Goal: Find specific page/section: Find specific page/section

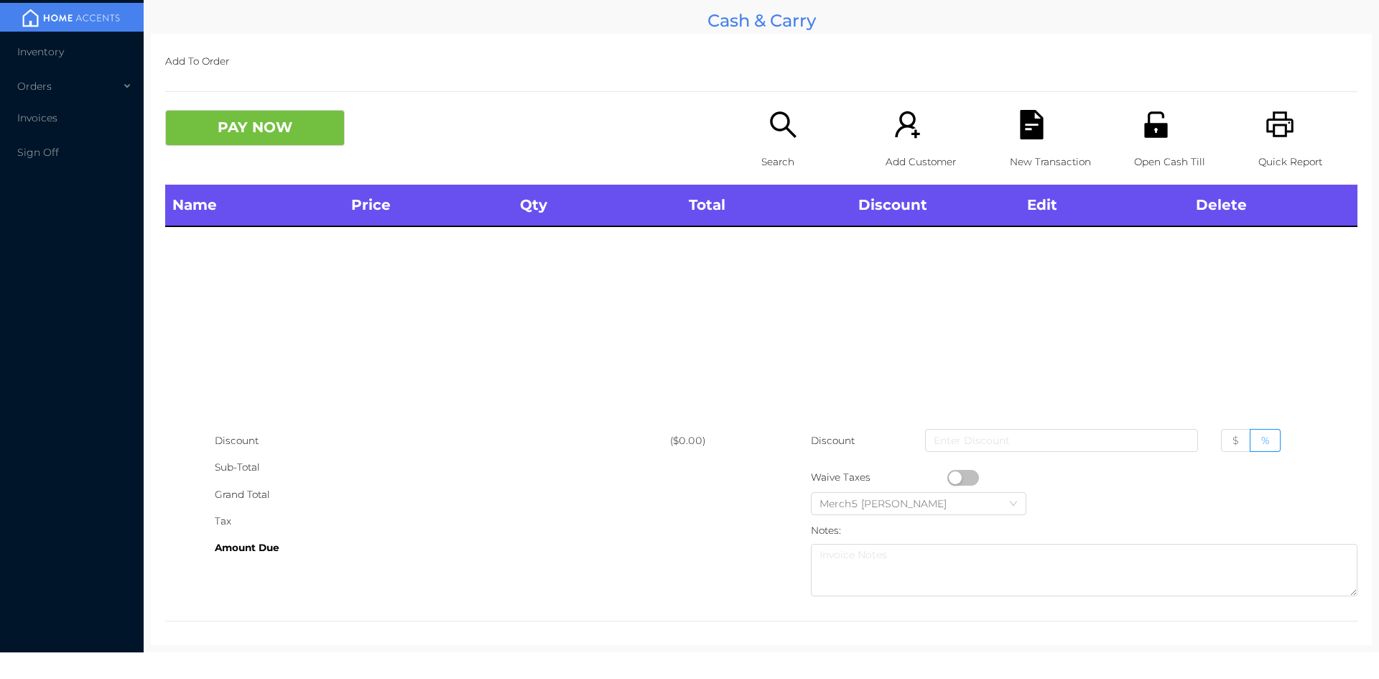
click at [777, 134] on icon "icon: search" at bounding box center [782, 124] width 29 height 29
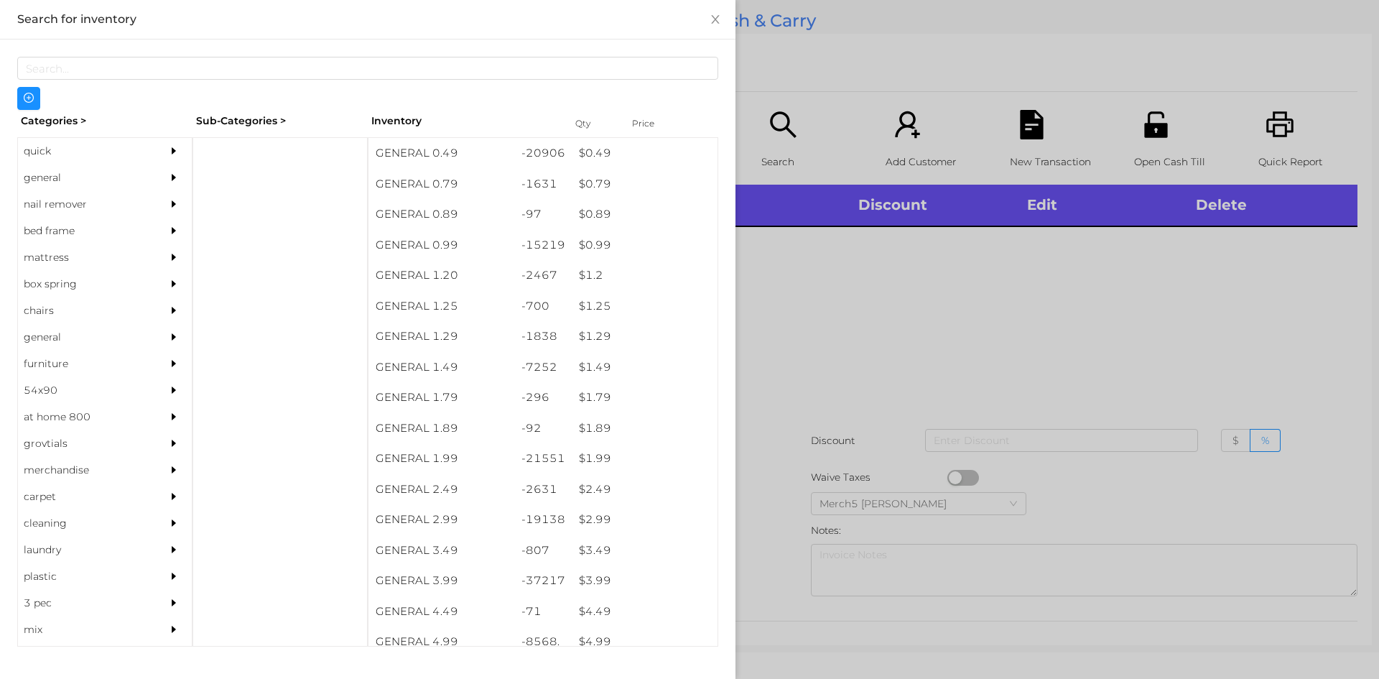
click at [123, 180] on div "general" at bounding box center [83, 177] width 131 height 27
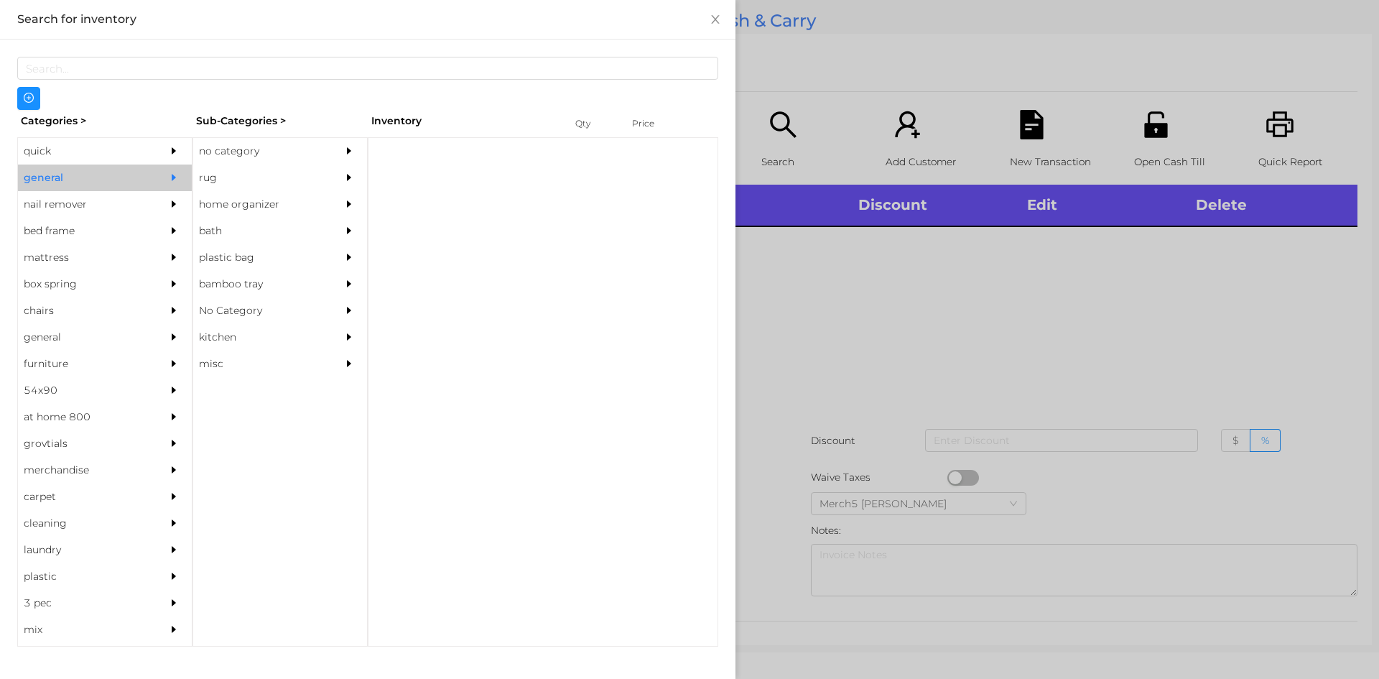
drag, startPoint x: 249, startPoint y: 147, endPoint x: 262, endPoint y: 152, distance: 14.1
click at [252, 147] on div "no category" at bounding box center [258, 151] width 131 height 27
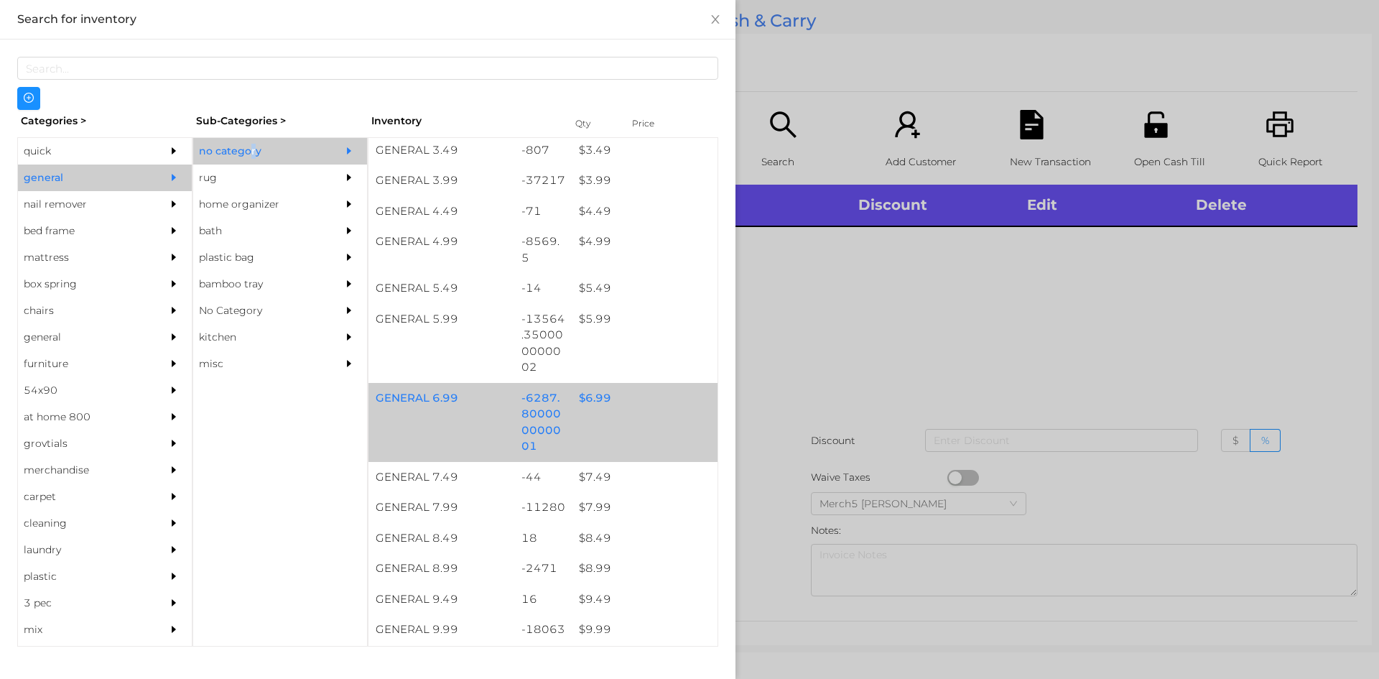
scroll to position [575, 0]
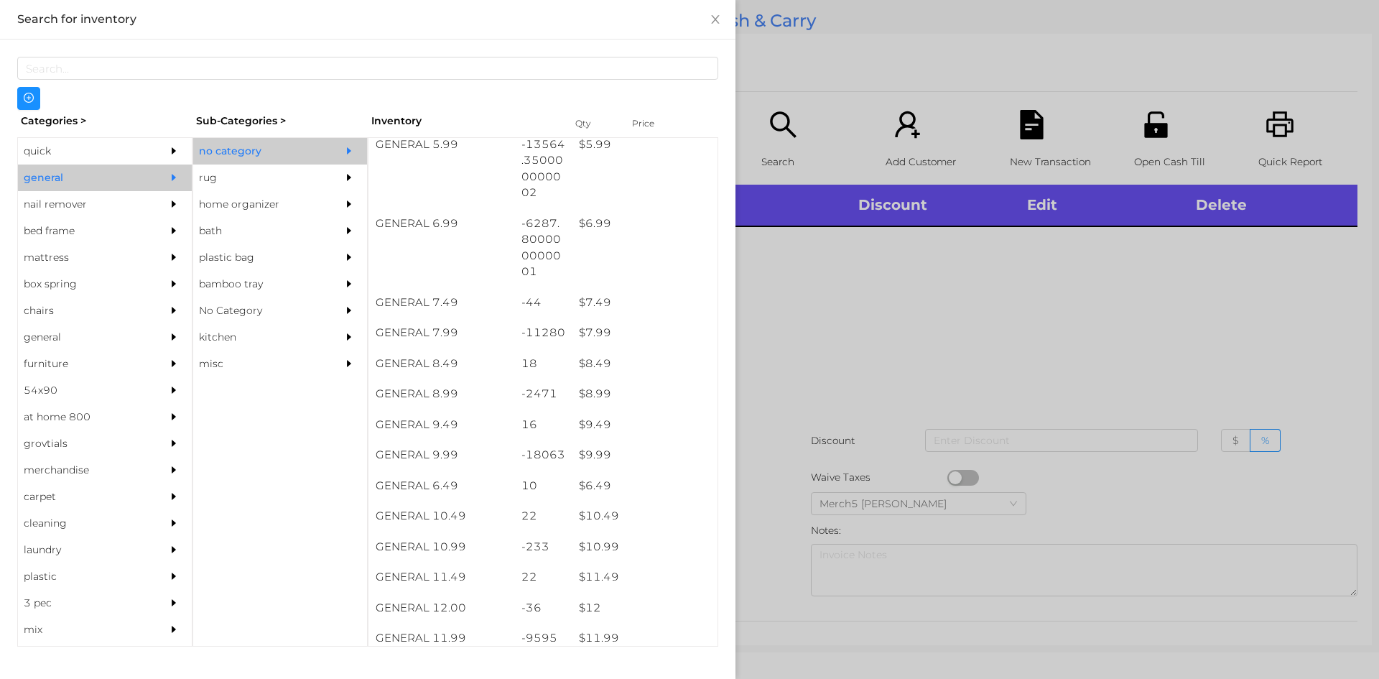
click at [356, 178] on div at bounding box center [352, 177] width 29 height 27
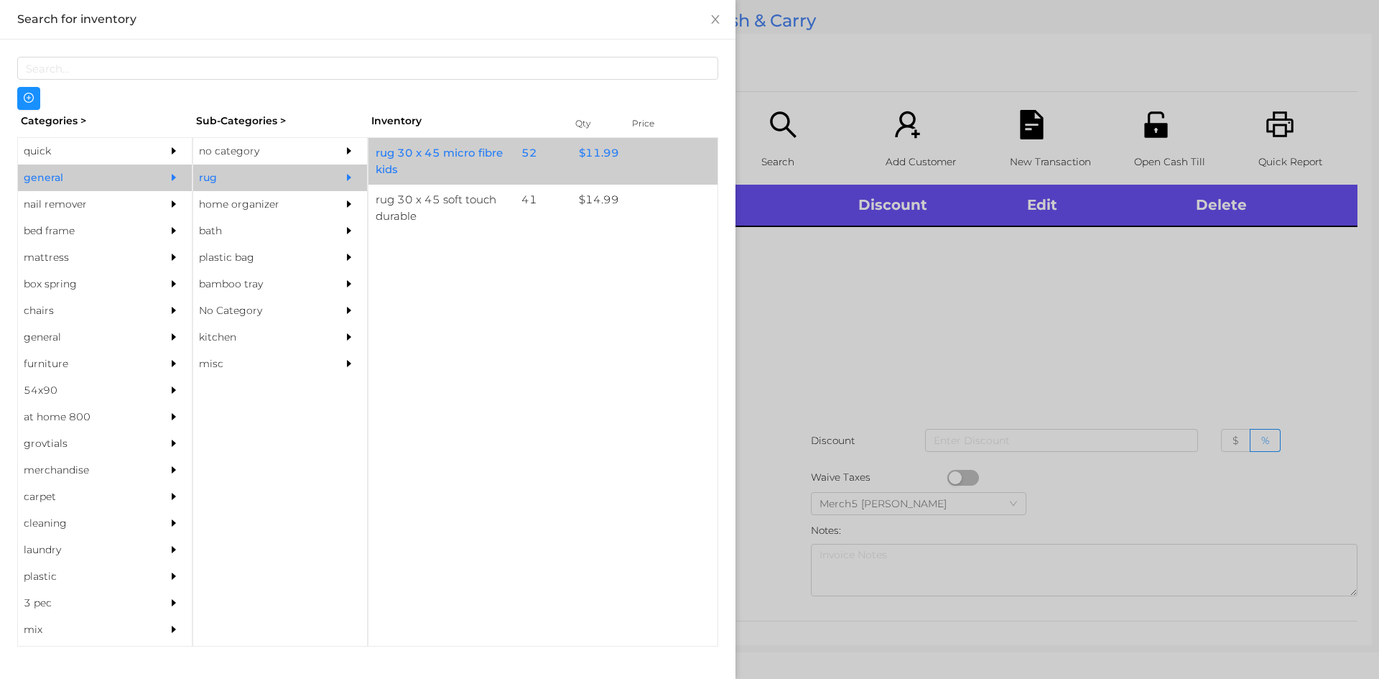
scroll to position [0, 0]
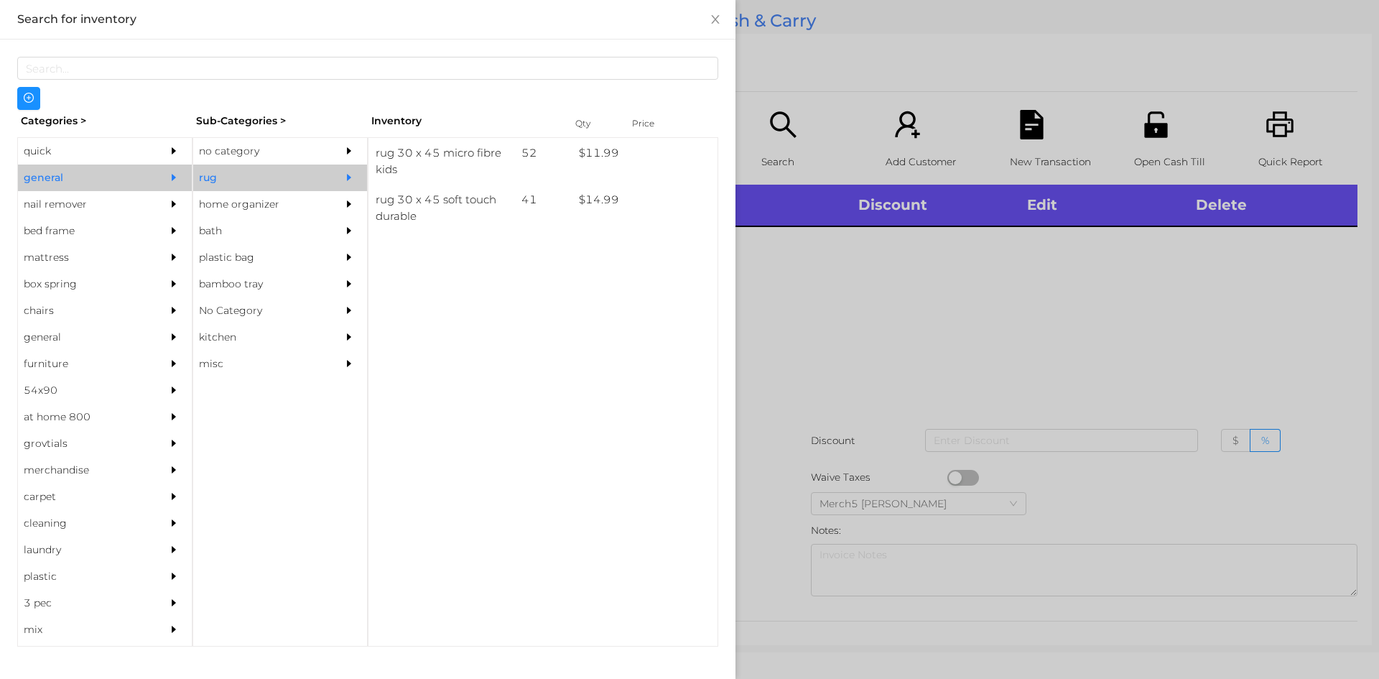
click at [349, 151] on icon "icon: caret-right" at bounding box center [349, 150] width 4 height 7
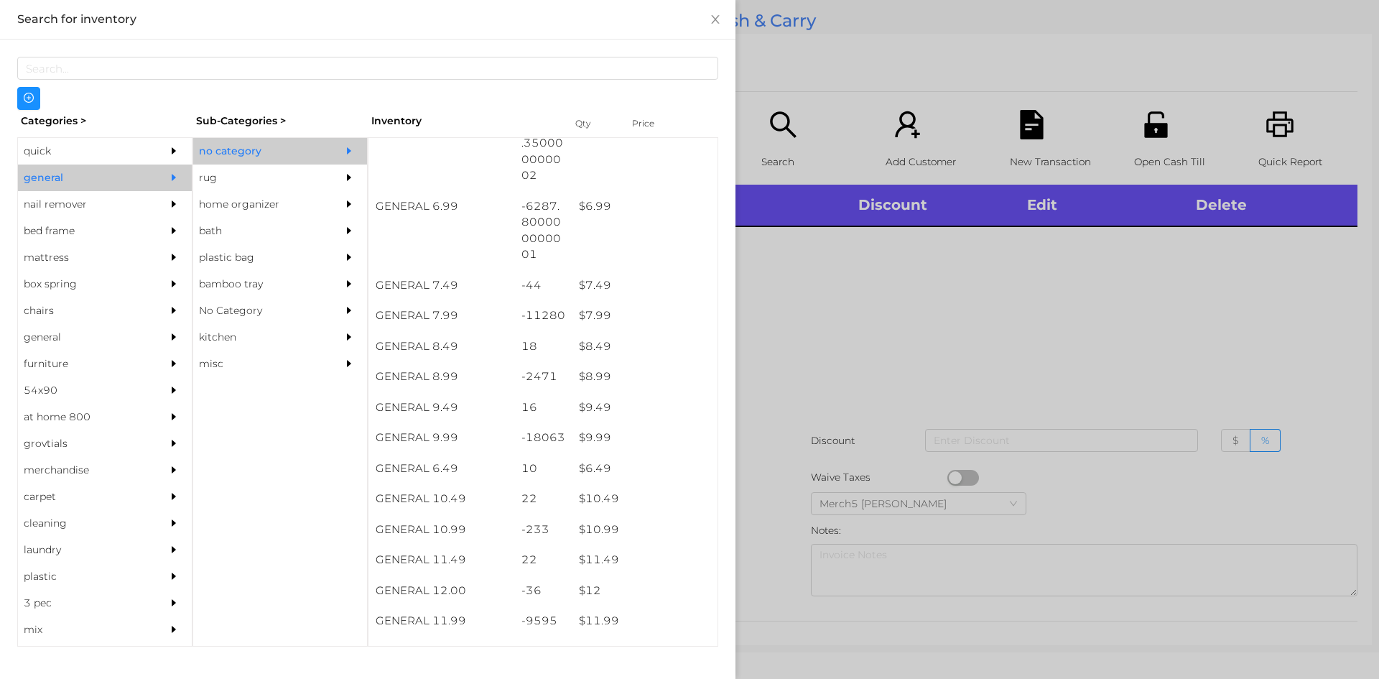
scroll to position [718, 0]
click at [1096, 233] on div at bounding box center [689, 339] width 1379 height 679
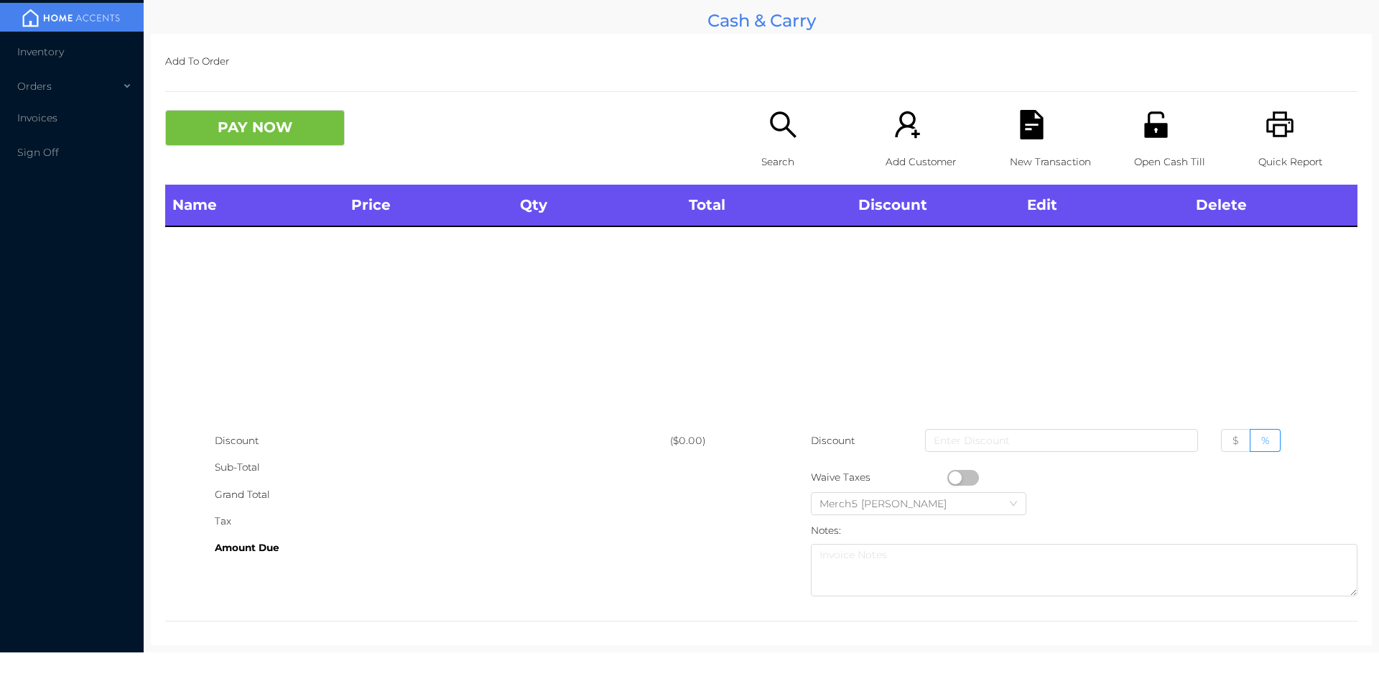
click at [789, 119] on icon "icon: search" at bounding box center [782, 124] width 29 height 29
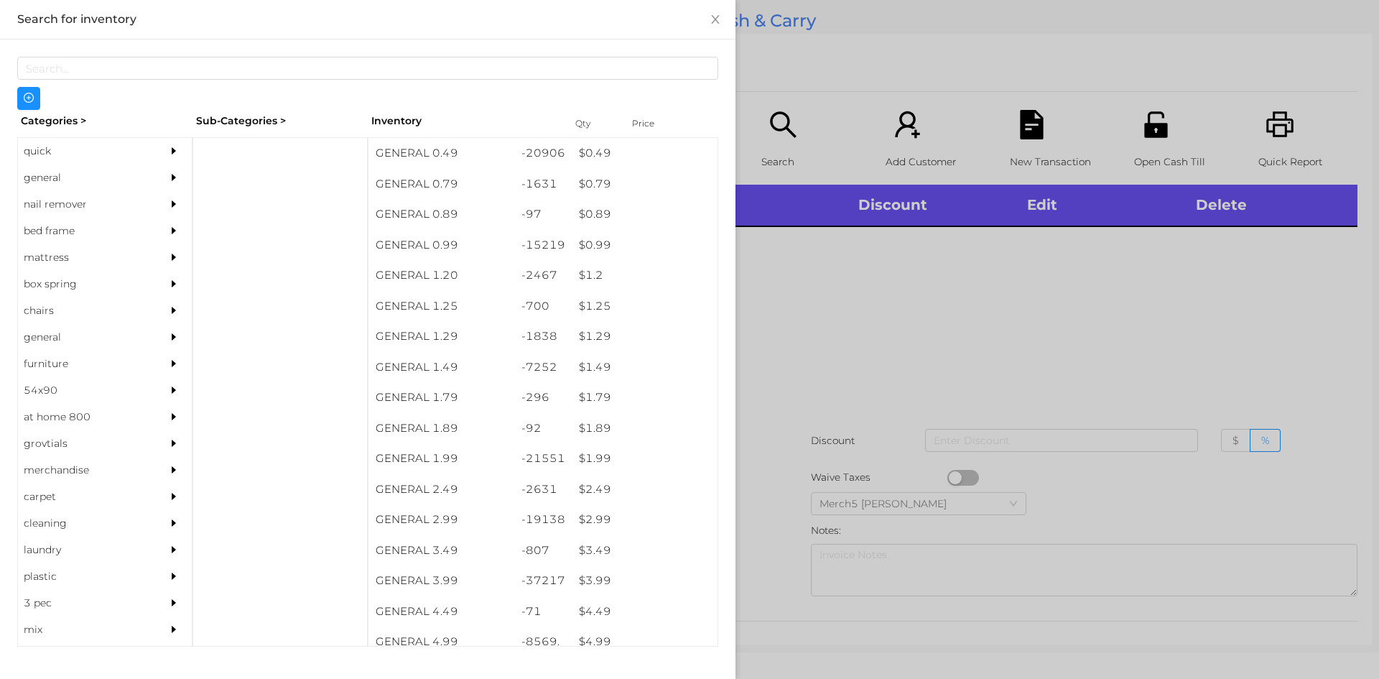
drag, startPoint x: 78, startPoint y: 185, endPoint x: 177, endPoint y: 179, distance: 100.0
click at [93, 180] on div "general" at bounding box center [83, 177] width 131 height 27
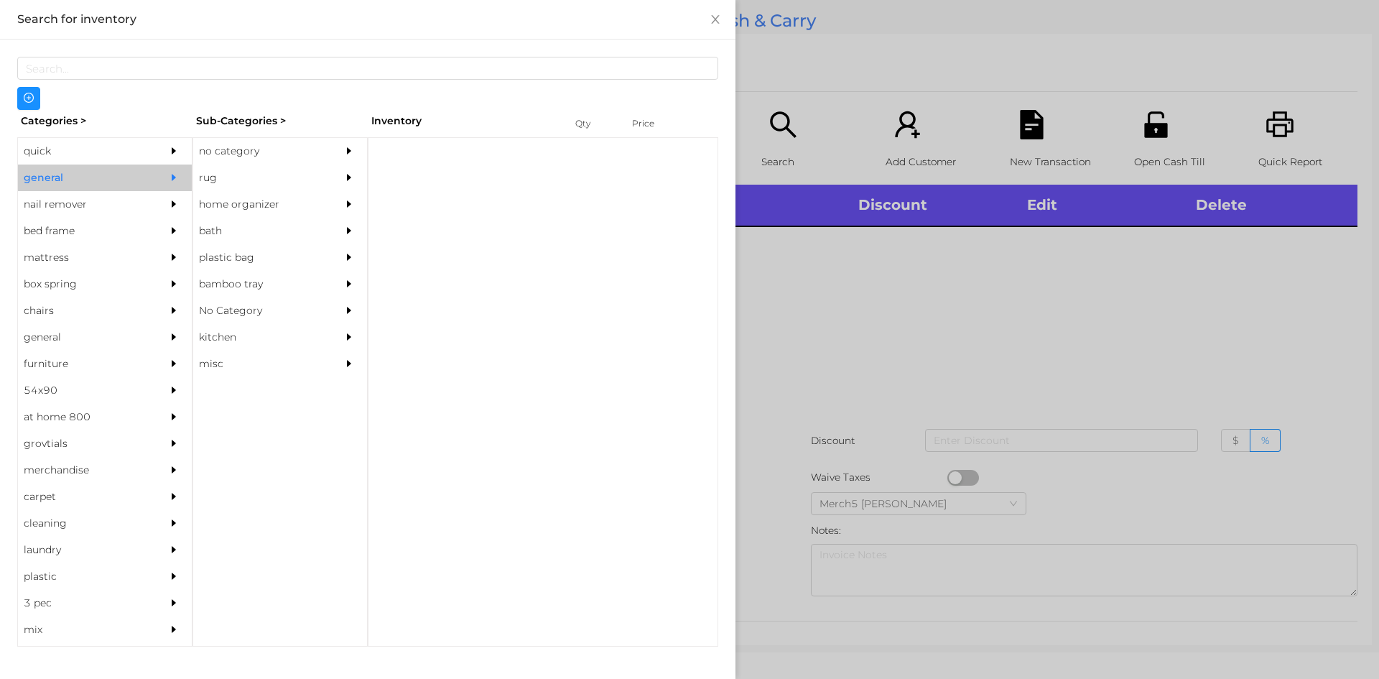
drag, startPoint x: 227, startPoint y: 178, endPoint x: 248, endPoint y: 156, distance: 31.0
click at [229, 172] on div "rug" at bounding box center [258, 177] width 131 height 27
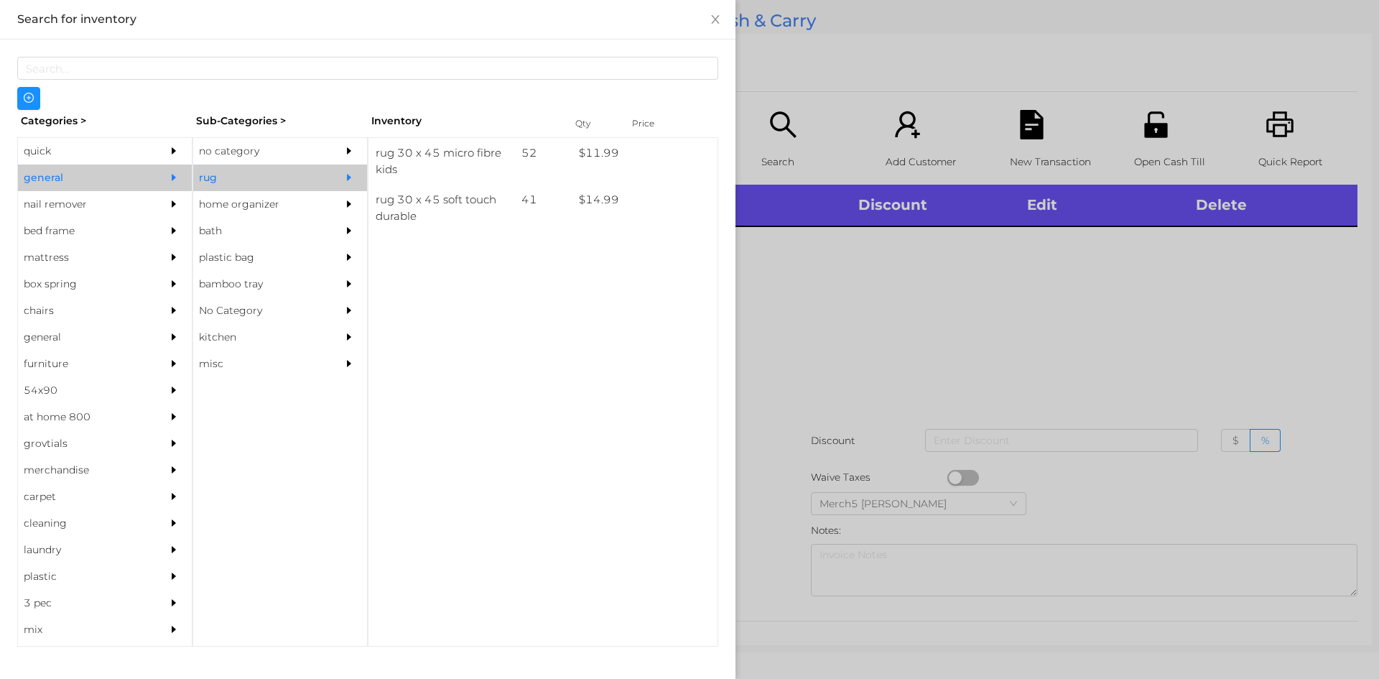
click at [279, 152] on div "no category" at bounding box center [258, 151] width 131 height 27
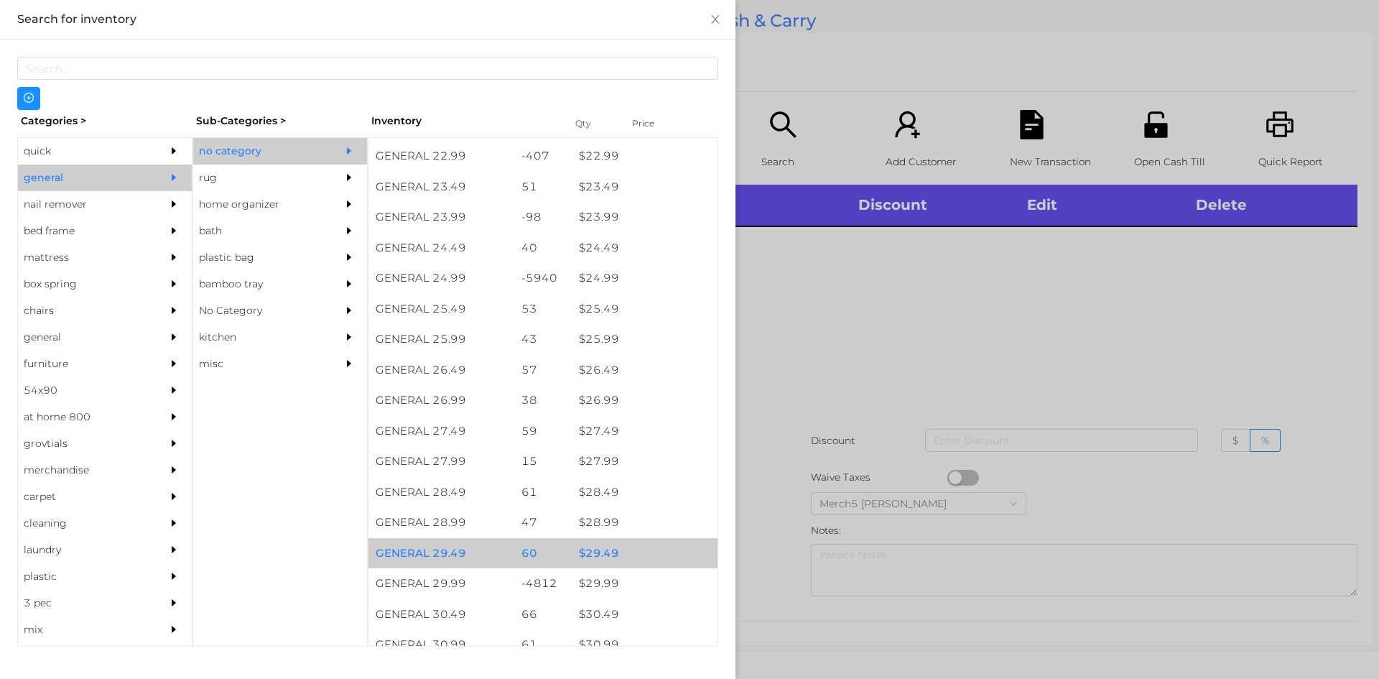
scroll to position [1369, 0]
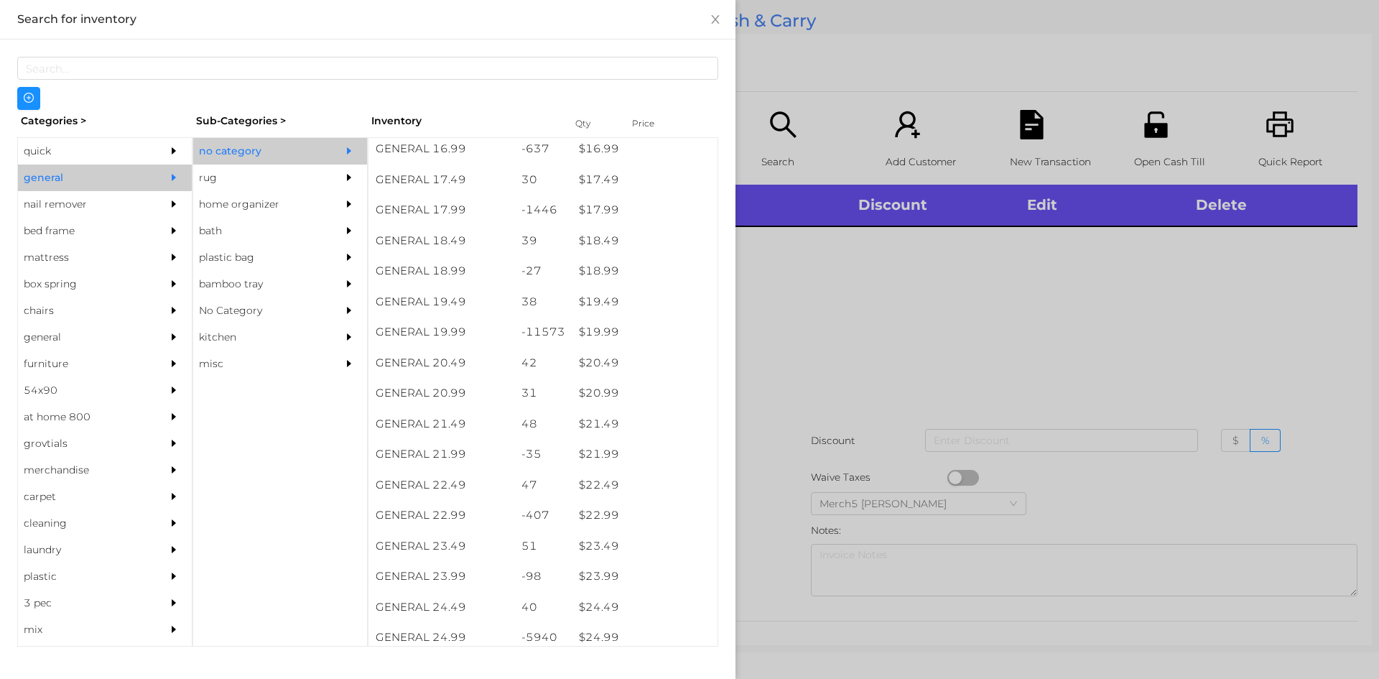
click at [965, 375] on div at bounding box center [689, 339] width 1379 height 679
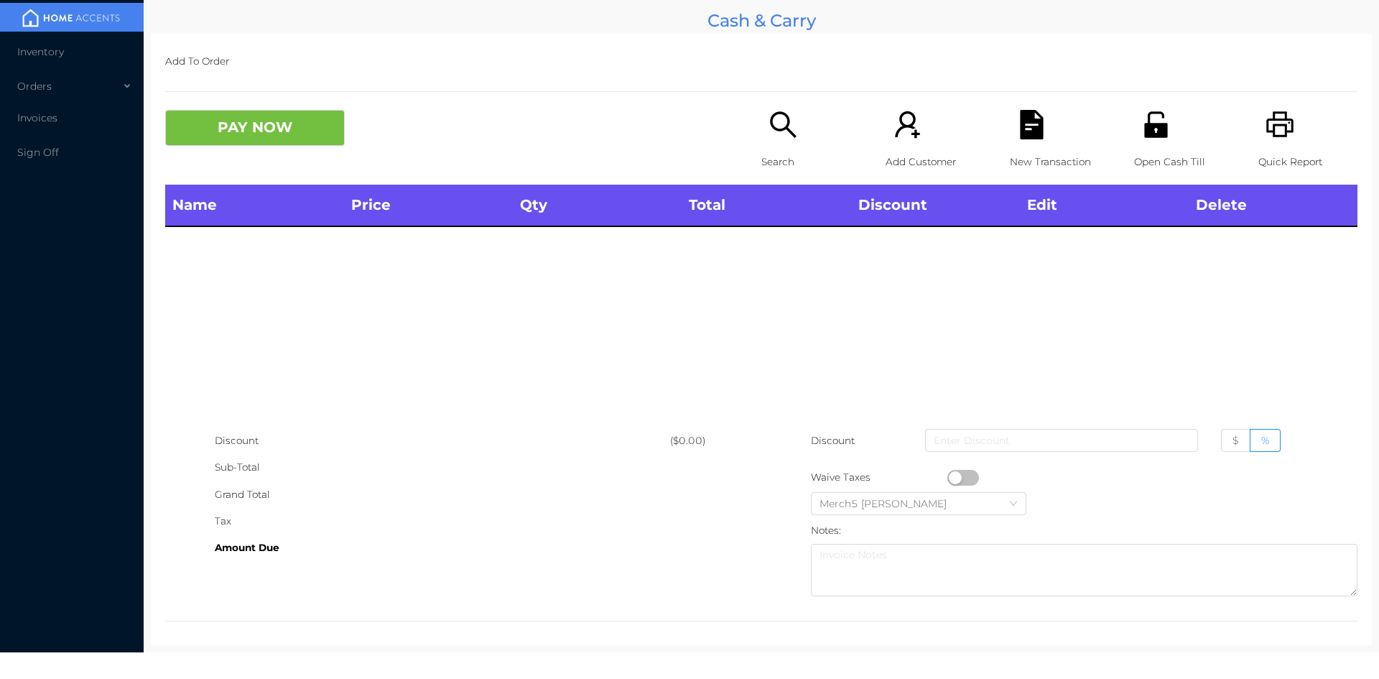
click at [1062, 315] on div "Name Price Qty Total Discount Edit Delete" at bounding box center [761, 306] width 1192 height 243
